Goal: Task Accomplishment & Management: Use online tool/utility

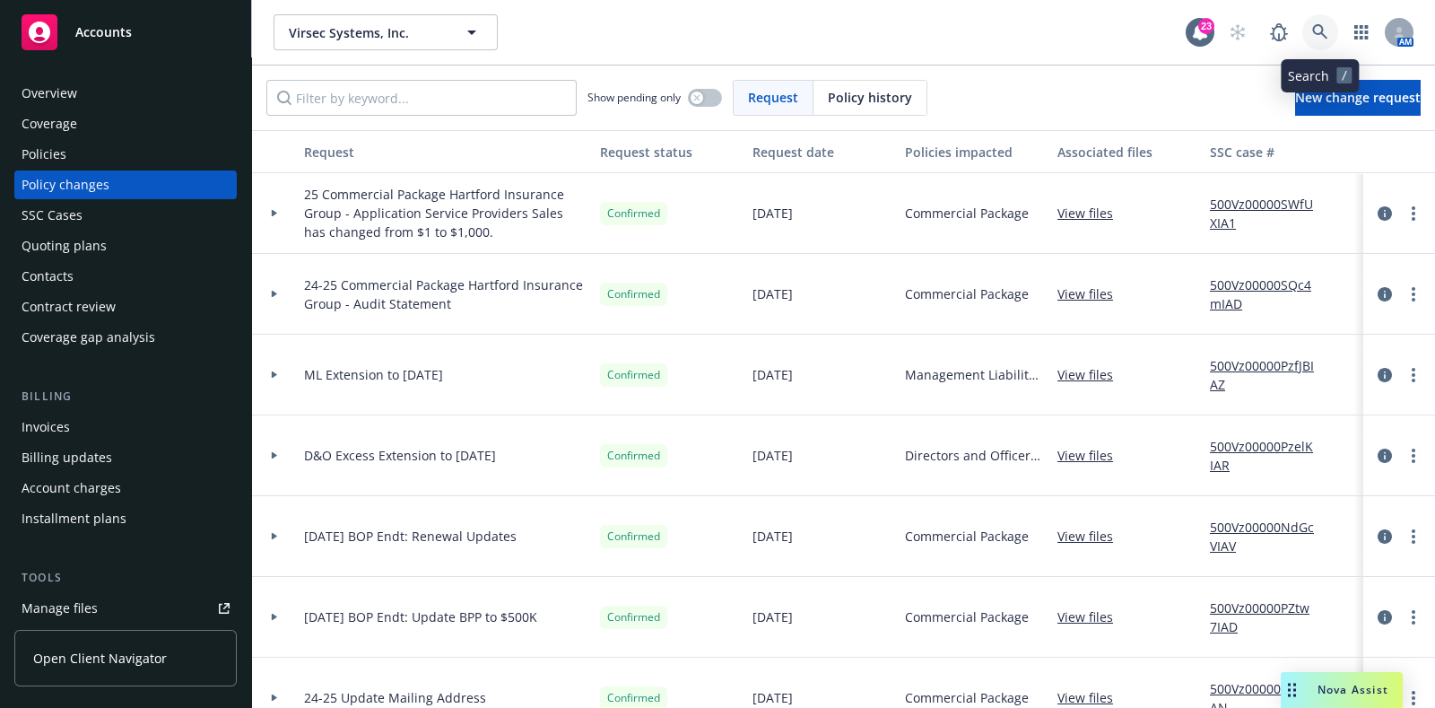
click at [1305, 37] on link at bounding box center [1320, 32] width 36 height 36
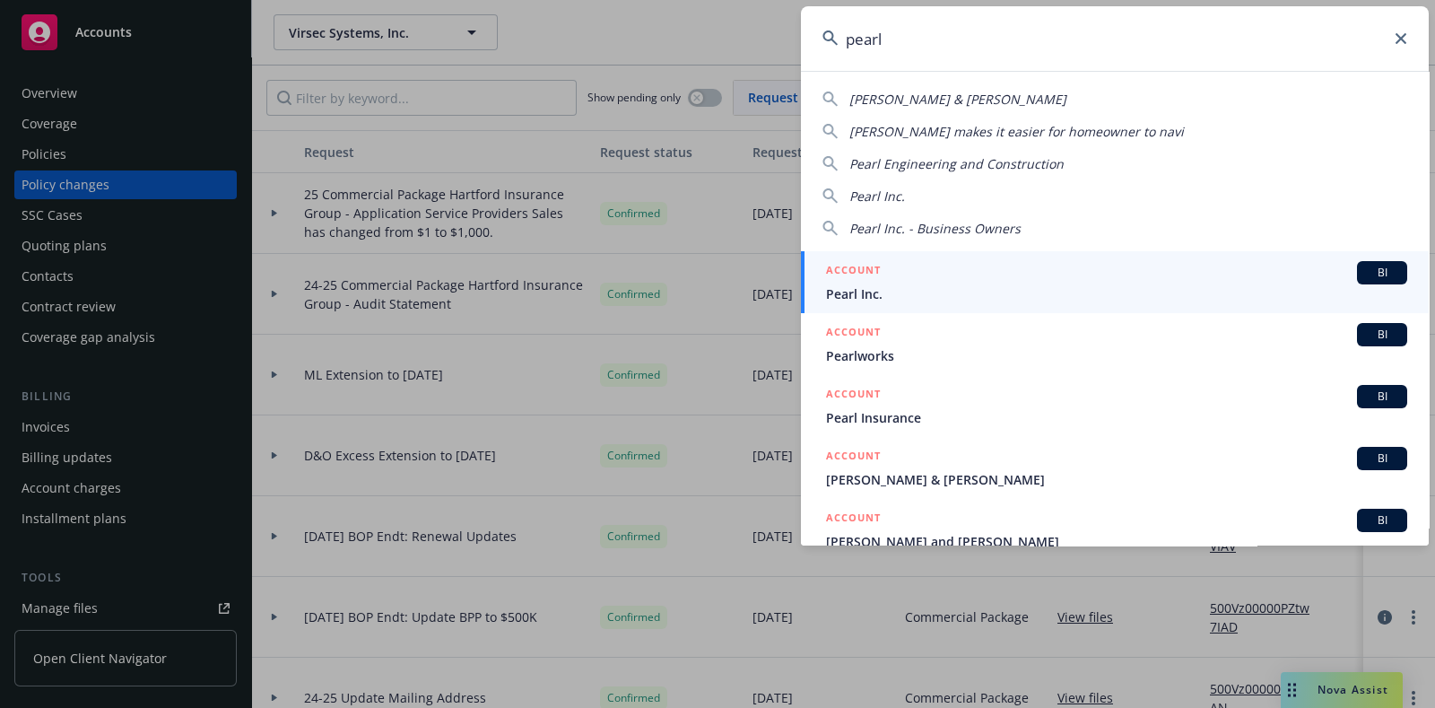
type input "pearl"
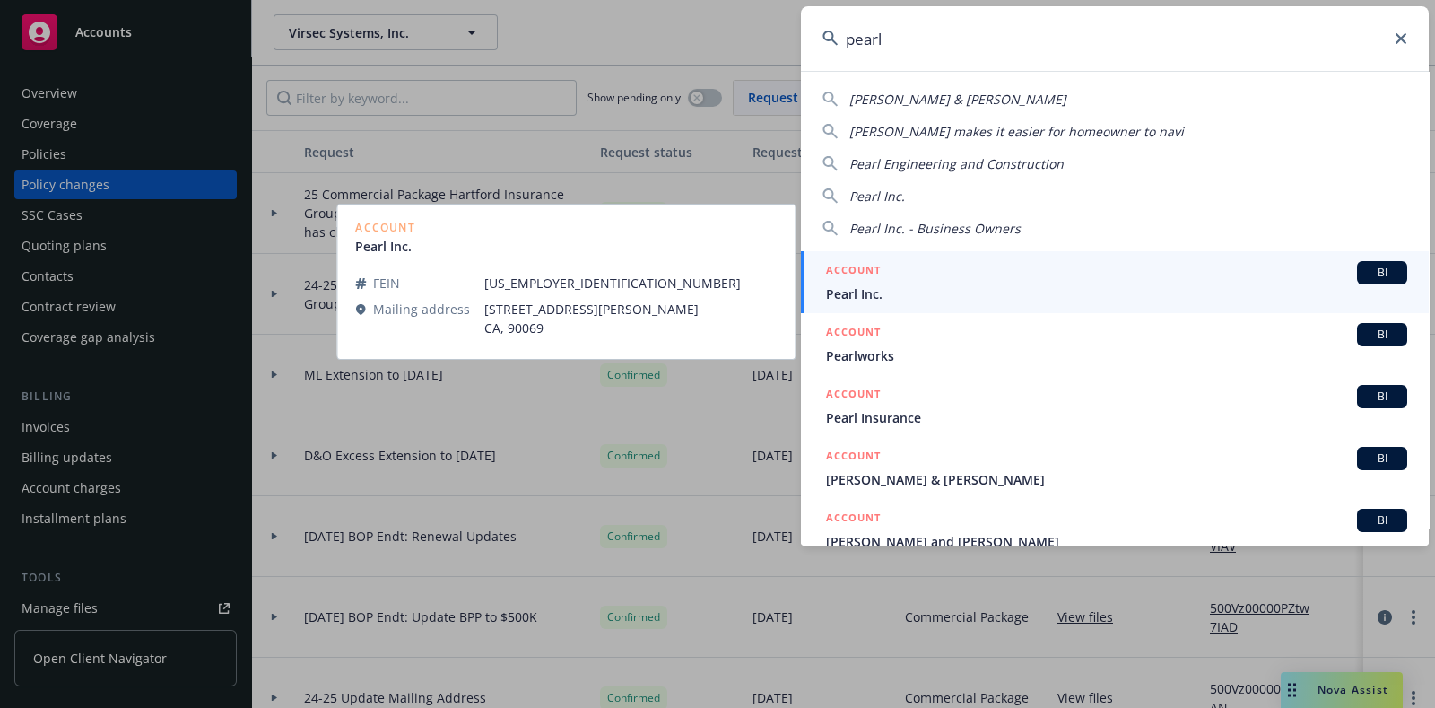
click at [878, 295] on span "Pearl Inc." at bounding box center [1116, 293] width 581 height 19
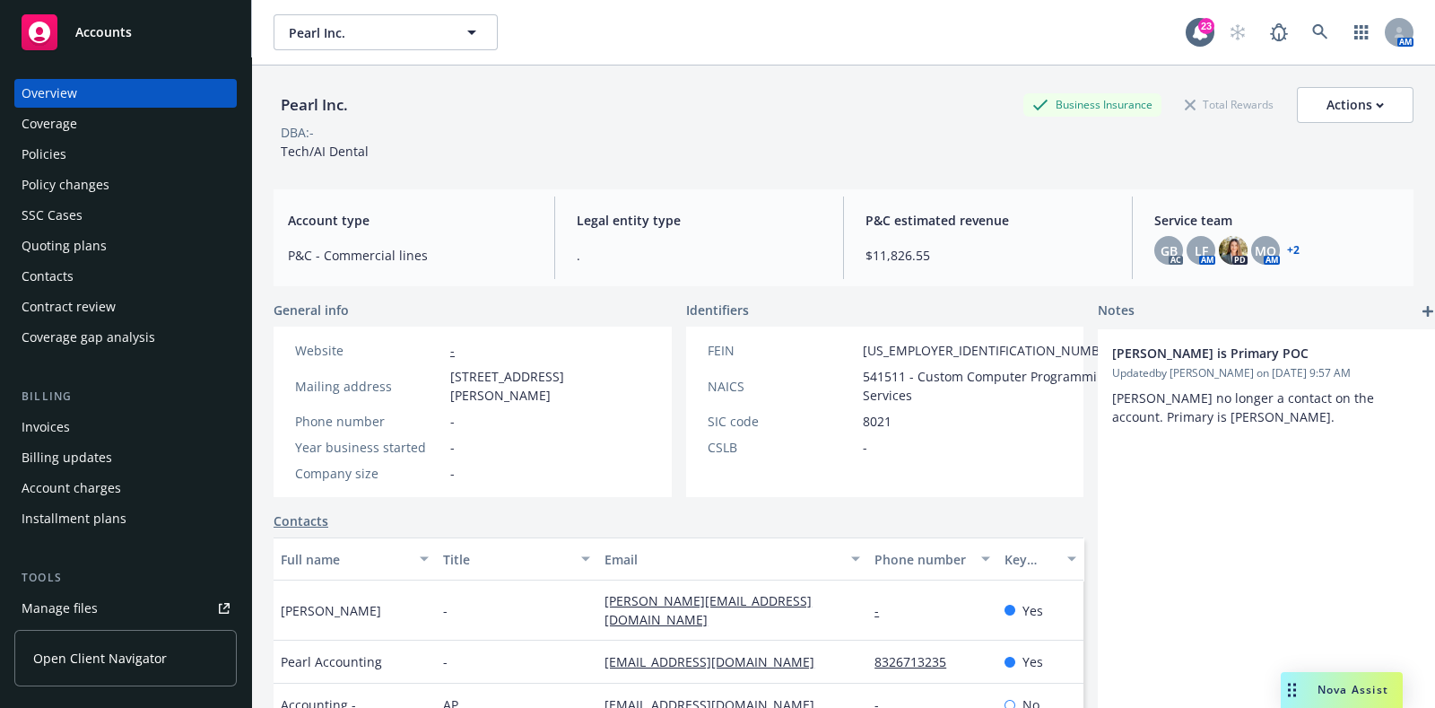
click at [87, 166] on div "Policies" at bounding box center [126, 154] width 208 height 29
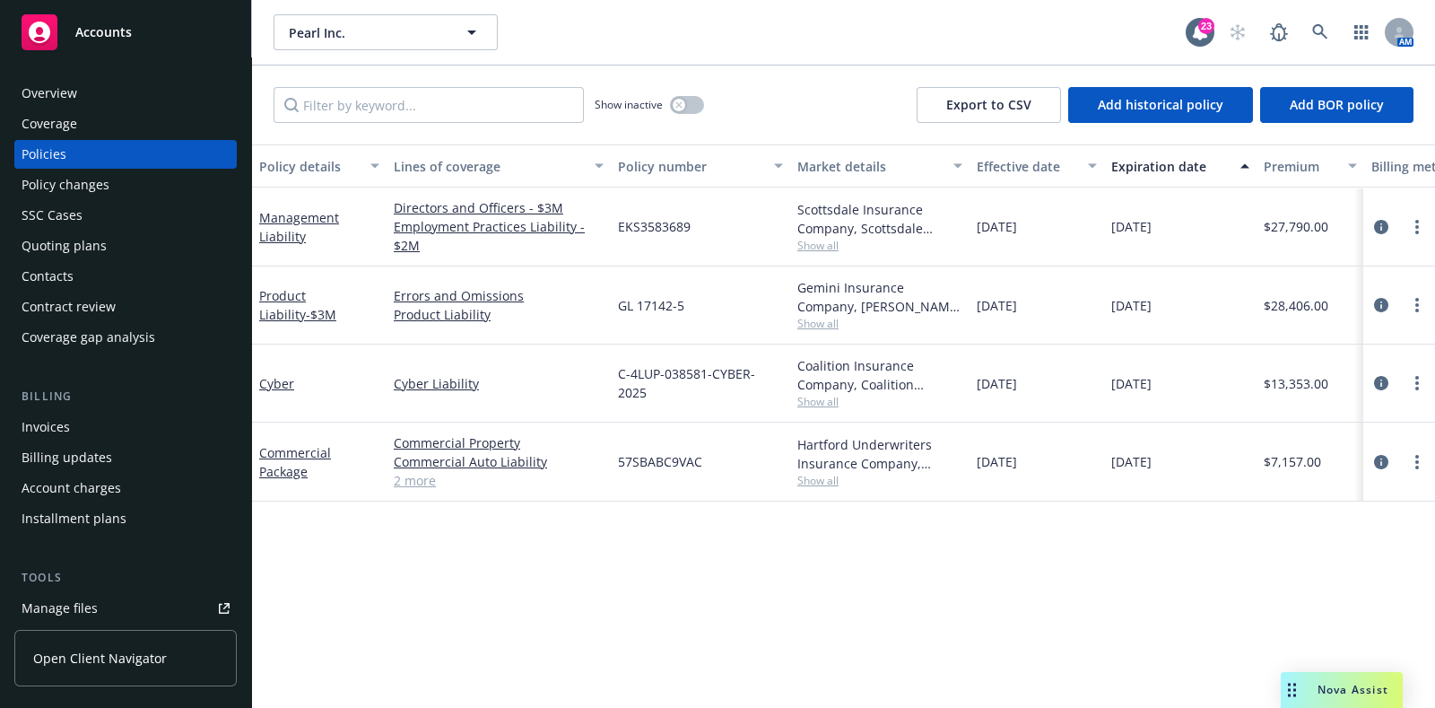
click at [103, 248] on div "Quoting plans" at bounding box center [64, 245] width 85 height 29
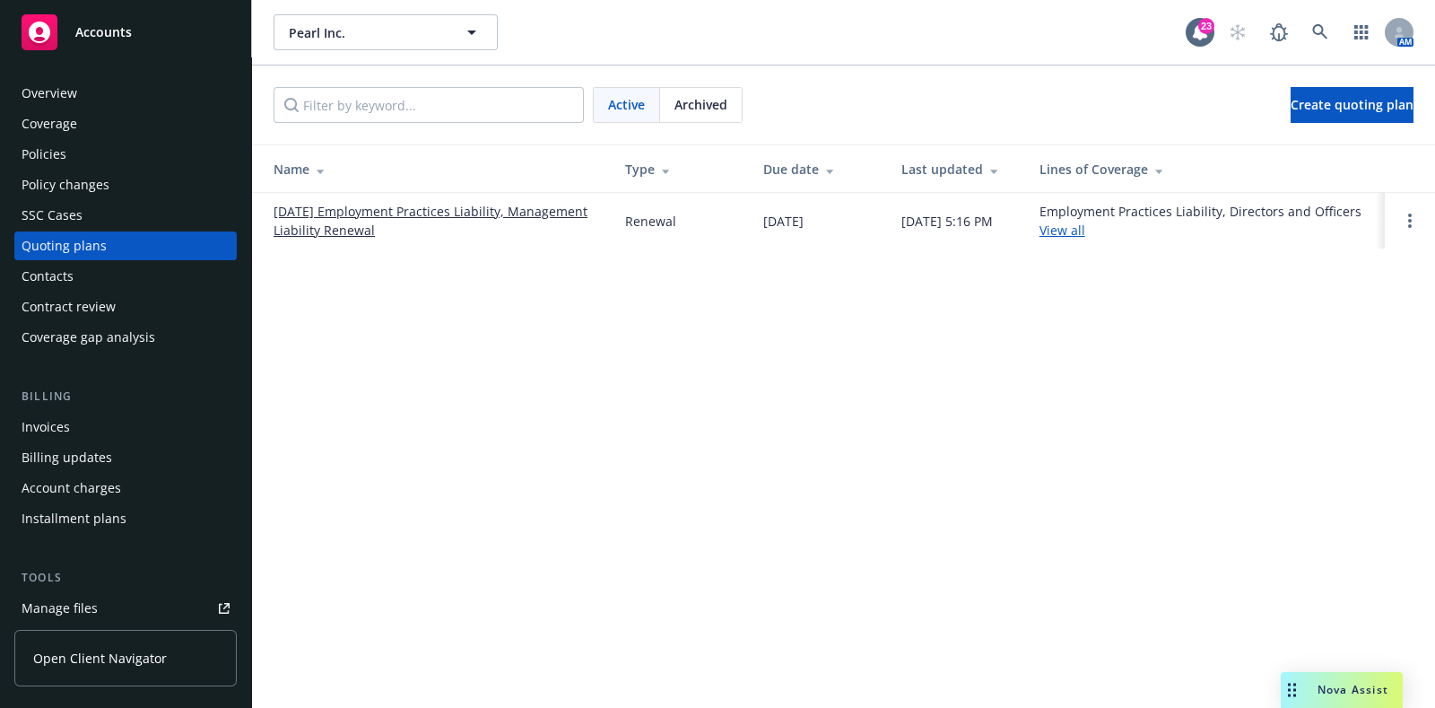
click at [108, 154] on div "Policies" at bounding box center [126, 154] width 208 height 29
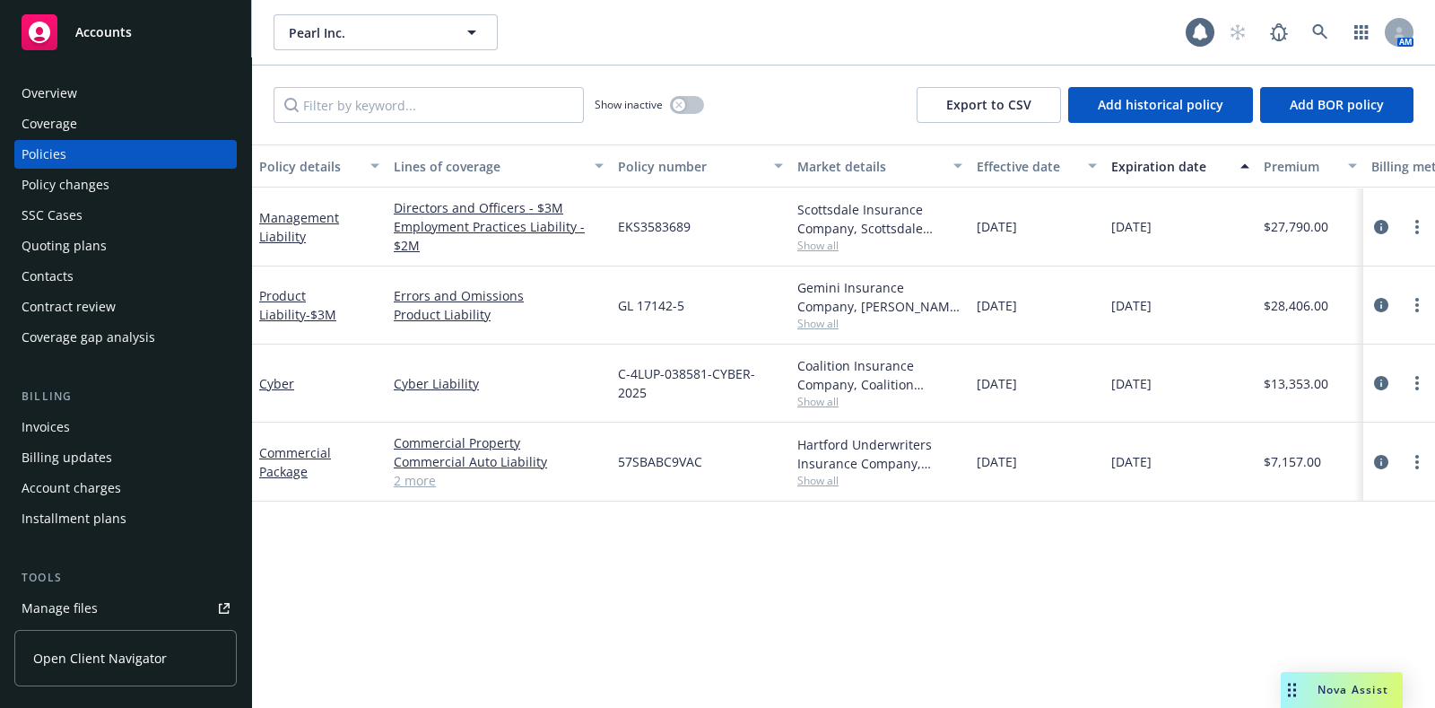
click at [111, 239] on div "Quoting plans" at bounding box center [126, 245] width 208 height 29
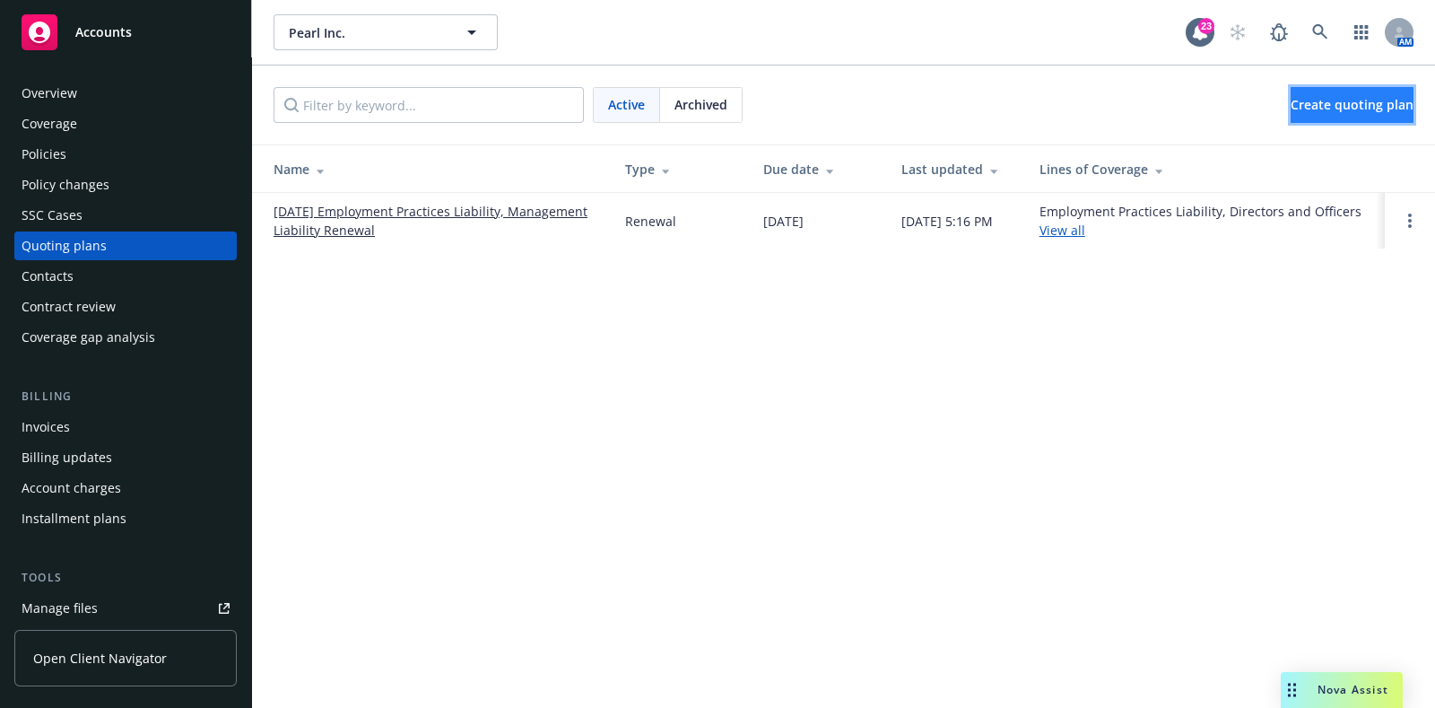
click at [1291, 111] on span "Create quoting plan" at bounding box center [1352, 104] width 123 height 17
